Goal: Find specific page/section: Find specific page/section

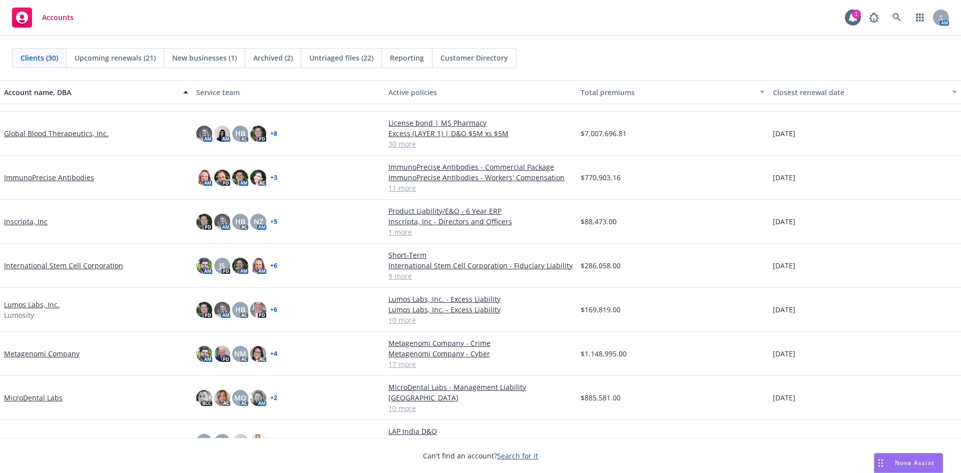
scroll to position [450, 0]
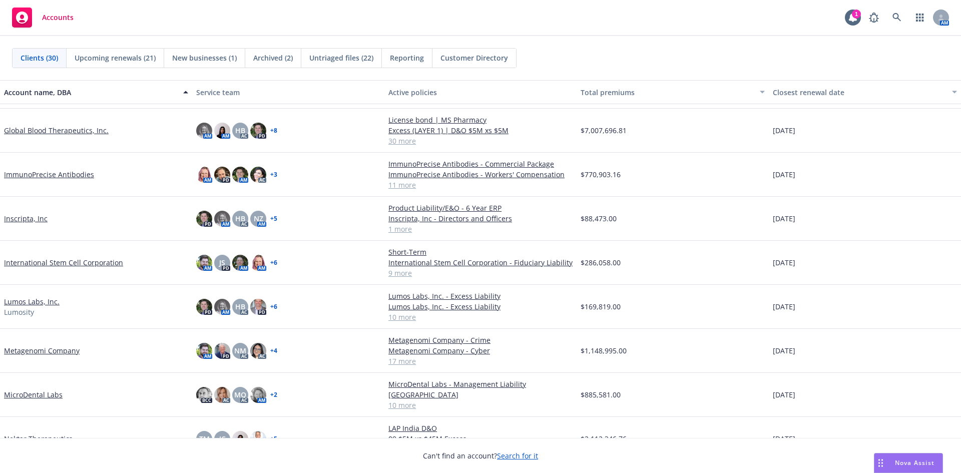
click at [102, 261] on link "International Stem Cell Corporation" at bounding box center [63, 262] width 119 height 11
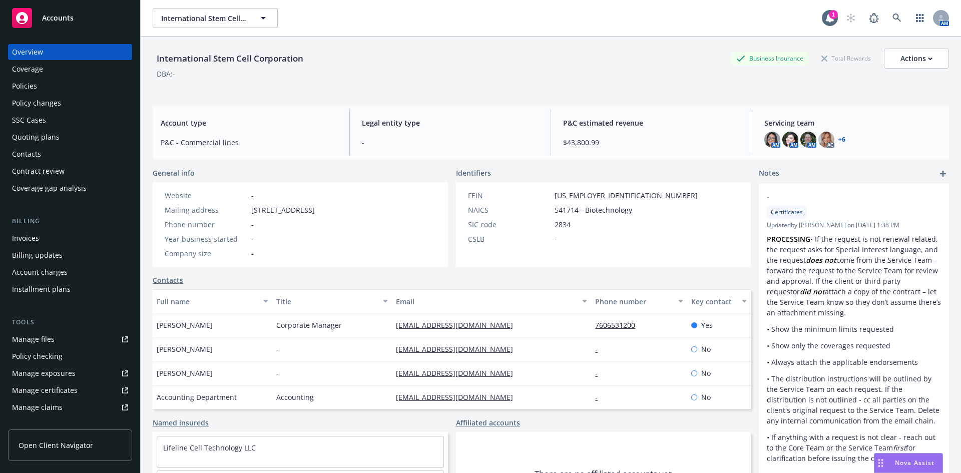
click at [40, 89] on div "Policies" at bounding box center [70, 86] width 116 height 16
